Goal: Task Accomplishment & Management: Complete application form

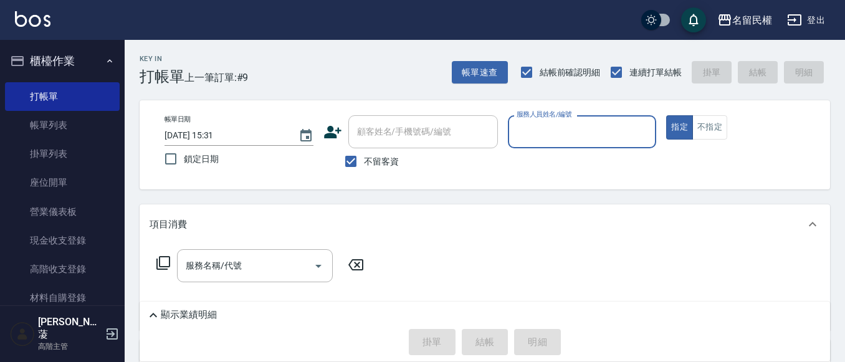
click at [60, 133] on link "帳單列表" at bounding box center [62, 125] width 115 height 29
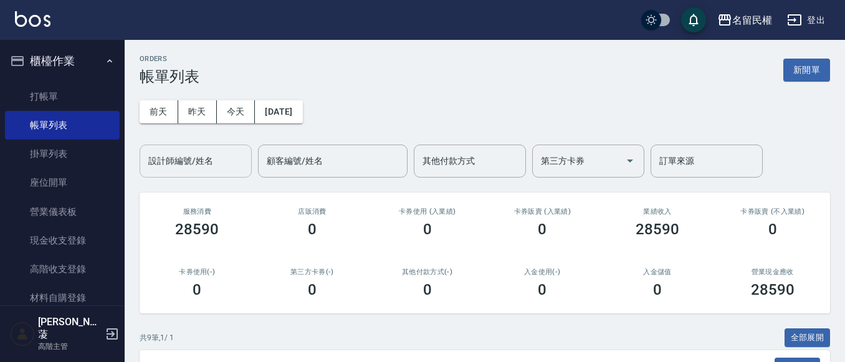
click at [174, 169] on input "設計師編號/姓名" at bounding box center [195, 161] width 101 height 22
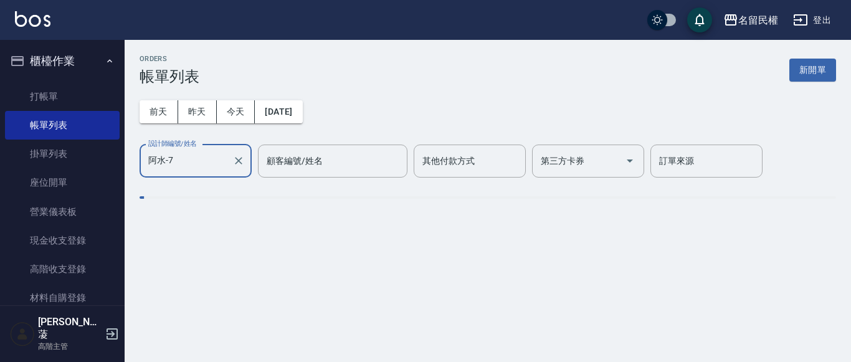
type input "阿水-7"
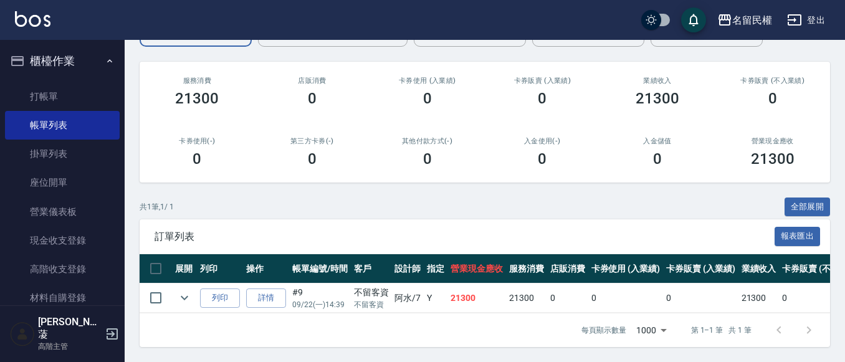
scroll to position [140, 0]
click at [269, 290] on link "詳情" at bounding box center [266, 297] width 40 height 19
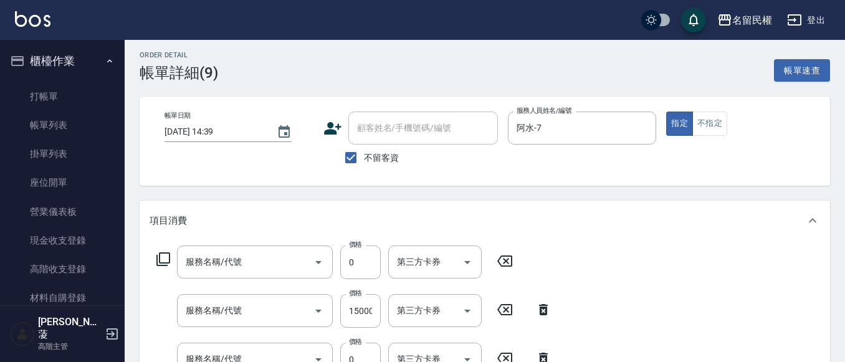
type input "[DATE] 14:39"
checkbox input "true"
type input "阿水-7"
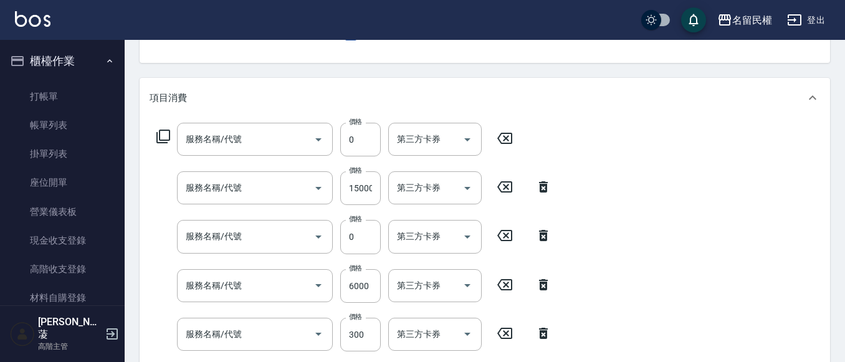
type input "草本頭皮養護包套抵用(629)"
type input "草本頭皮養護包套10送1/當次入帳(627)"
type input "5G科技護髮包套買5送1抵用(519)"
type input "5G科技護髮包套買5送1/當次入帳(518)"
type input "不指定洗髮(101)"
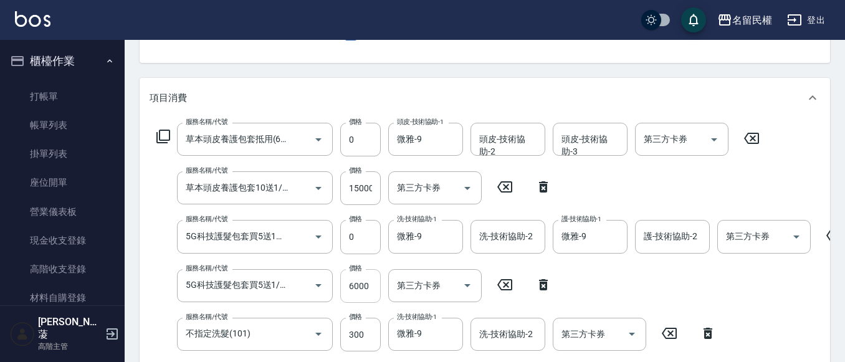
click at [355, 290] on input "6000" at bounding box center [360, 286] width 40 height 34
click at [355, 289] on input "500" at bounding box center [360, 286] width 40 height 34
type input "5000"
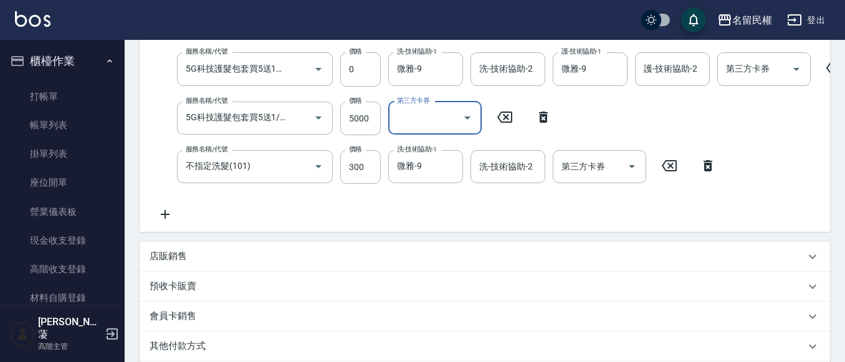
scroll to position [467, 0]
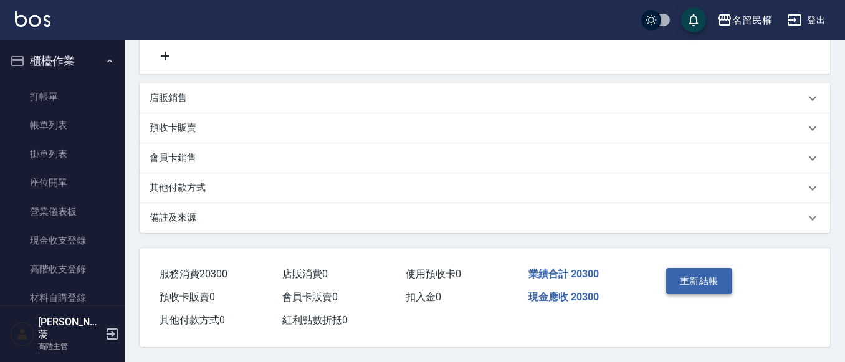
click at [718, 268] on button "重新結帳" at bounding box center [699, 281] width 66 height 26
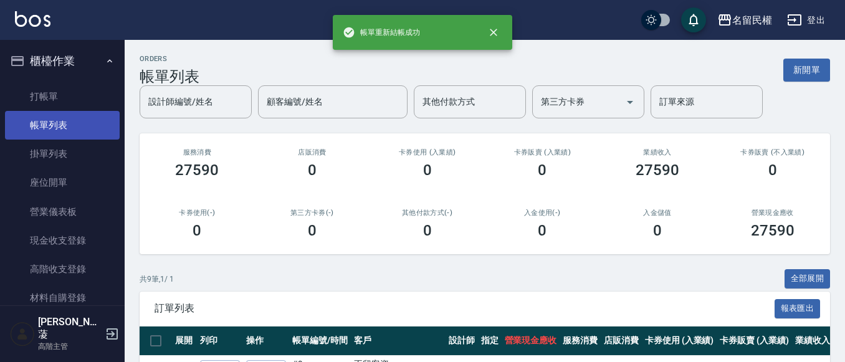
click at [68, 128] on link "帳單列表" at bounding box center [62, 125] width 115 height 29
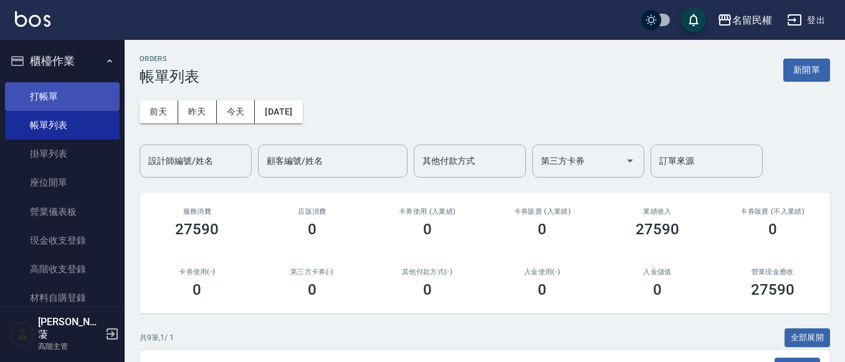
click at [62, 84] on link "打帳單" at bounding box center [62, 96] width 115 height 29
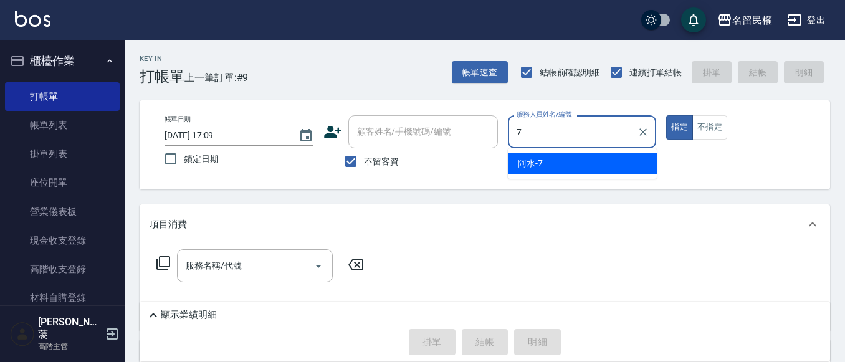
type input "阿水-7"
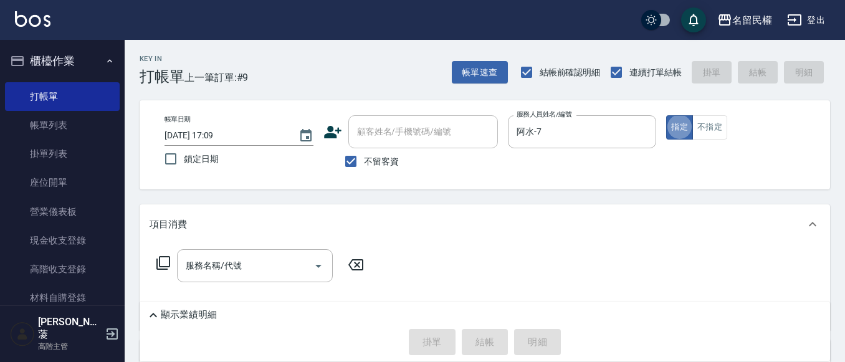
type button "true"
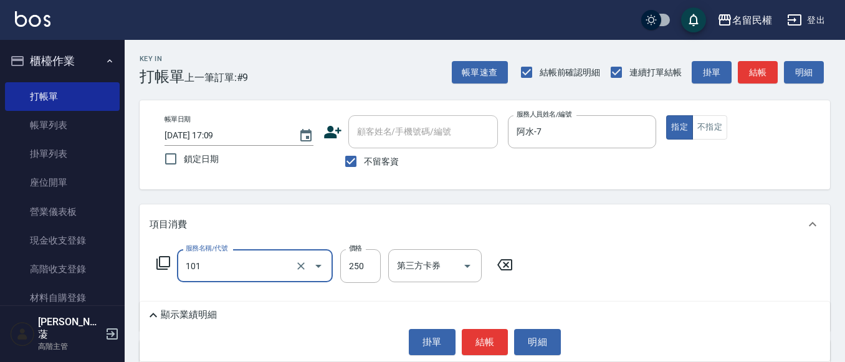
type input "不指定洗髮(101)"
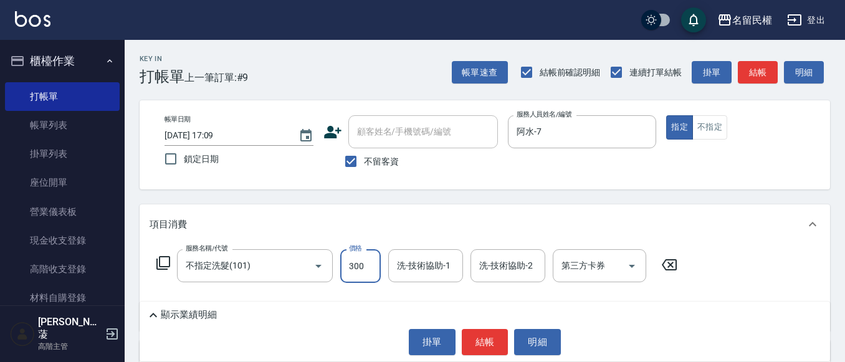
type input "300"
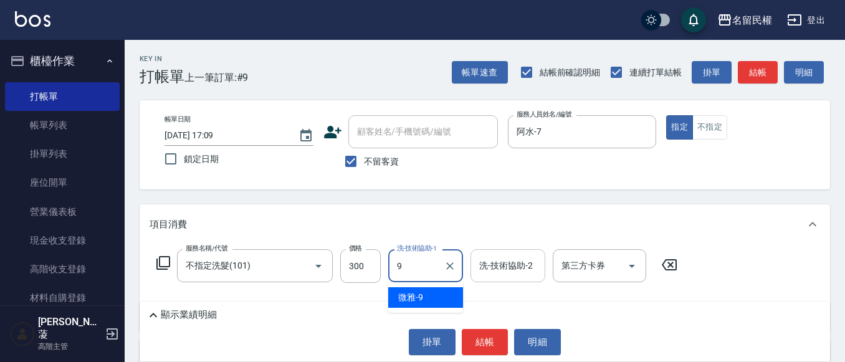
type input "微雅-9"
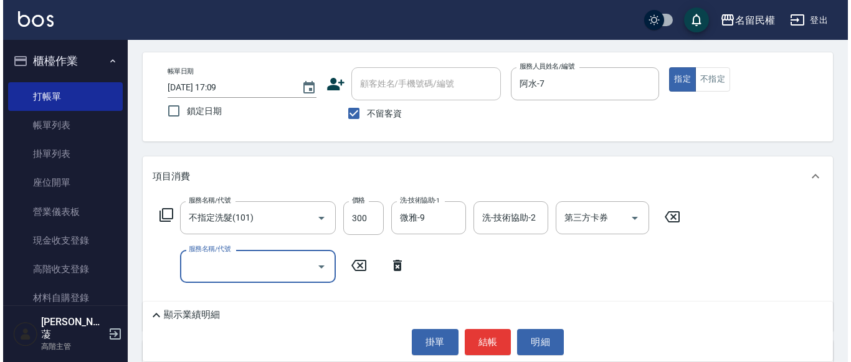
scroll to position [62, 0]
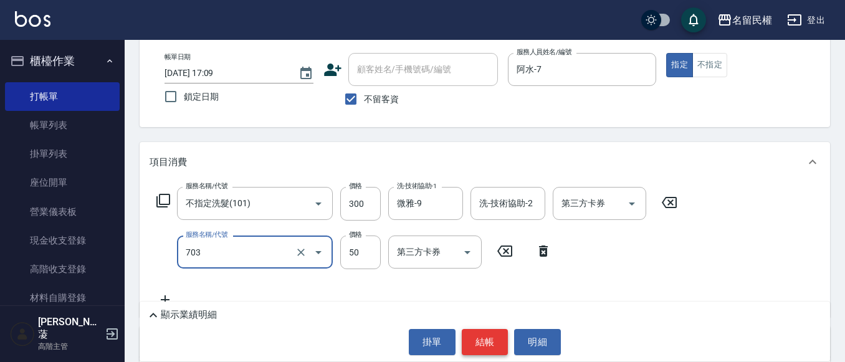
type input "青捲/吹捲/夾直/電棒/夾玉米鬚(703)"
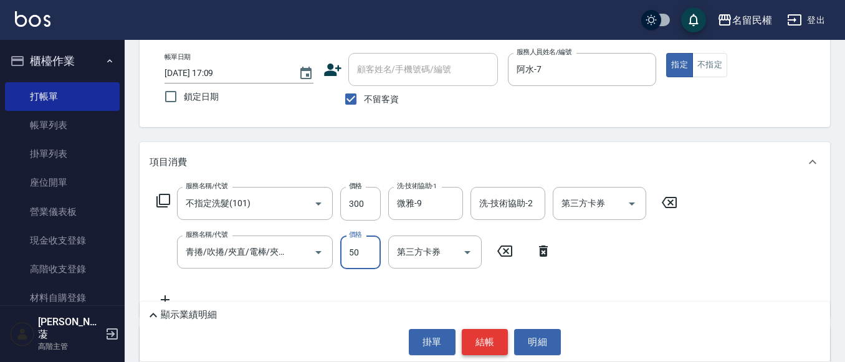
click at [495, 329] on button "結帳" at bounding box center [485, 342] width 47 height 26
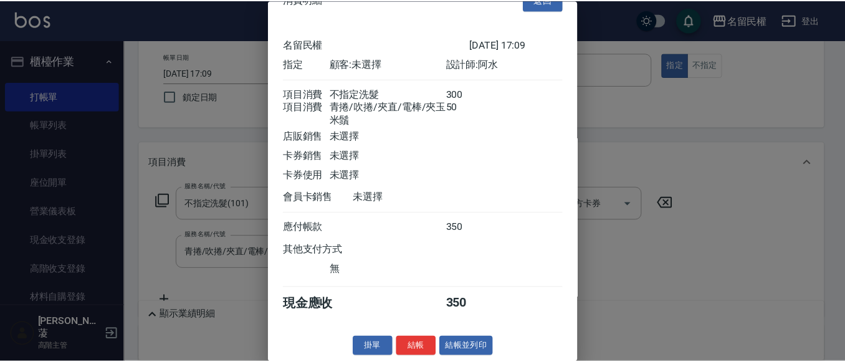
scroll to position [46, 0]
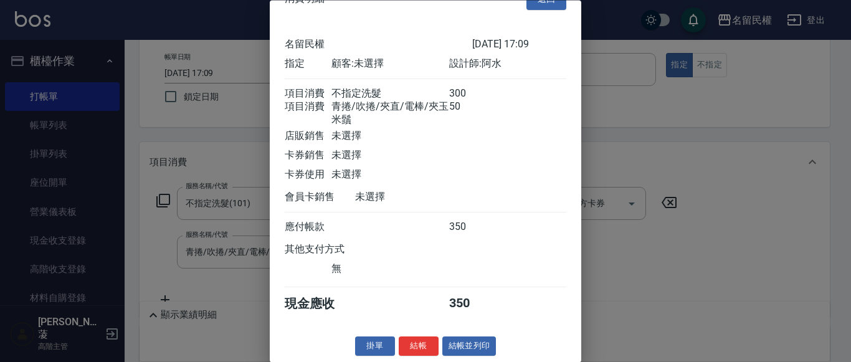
click at [413, 348] on button "結帳" at bounding box center [419, 346] width 40 height 19
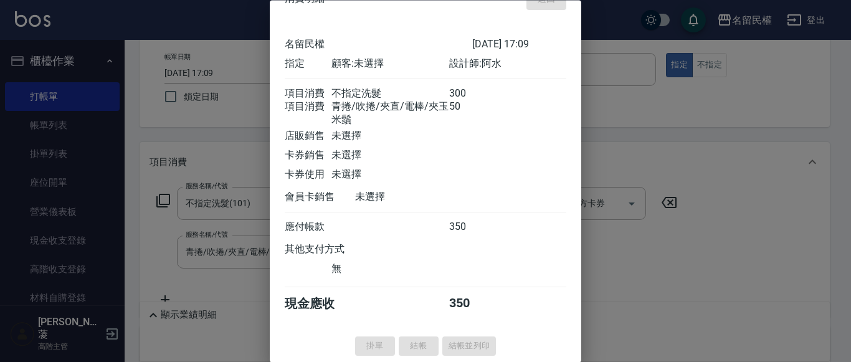
type input "[DATE] 17:20"
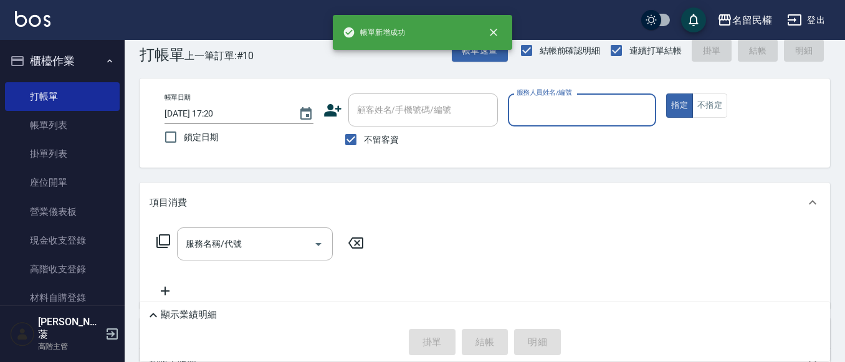
scroll to position [0, 0]
